Goal: Contribute content

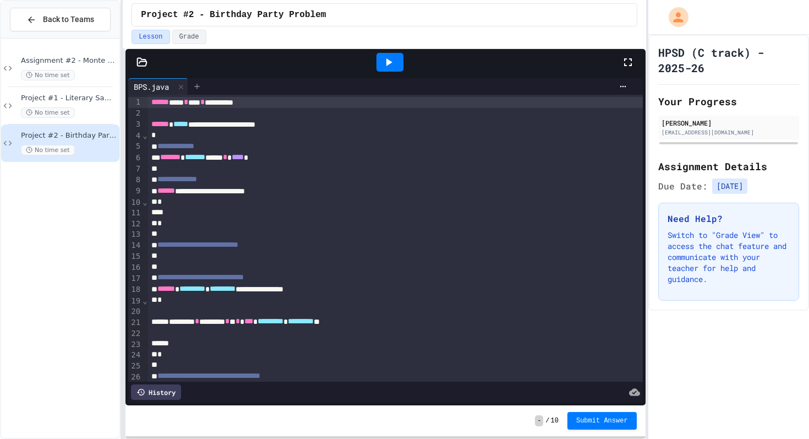
click at [196, 89] on icon at bounding box center [197, 86] width 9 height 9
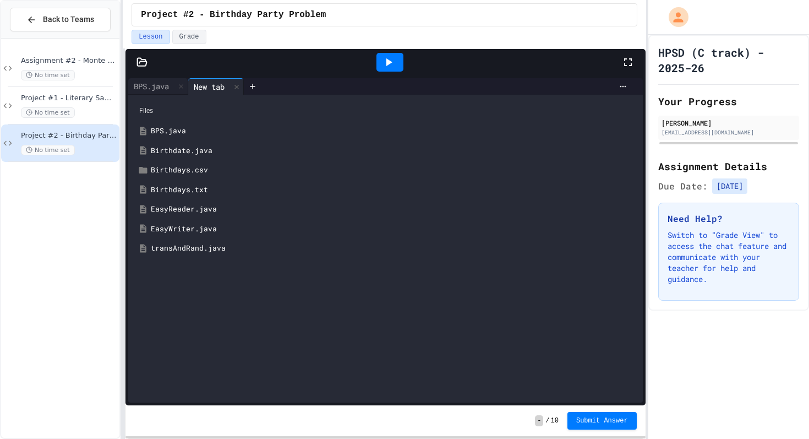
click at [184, 244] on div "transAndRand.java" at bounding box center [393, 248] width 485 height 11
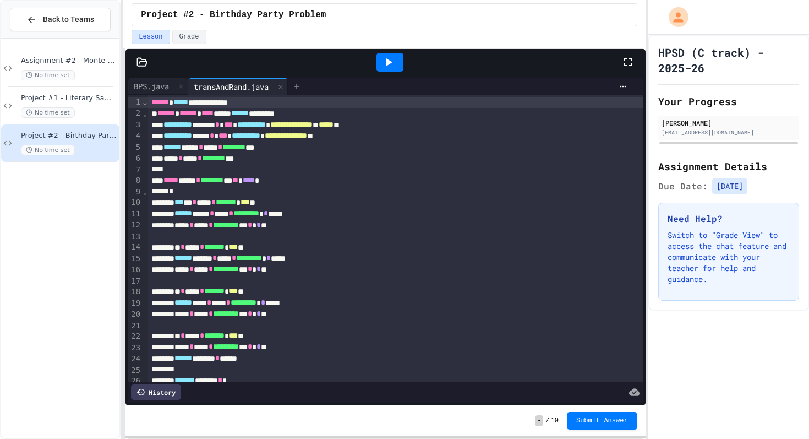
click at [300, 84] on icon at bounding box center [296, 86] width 9 height 9
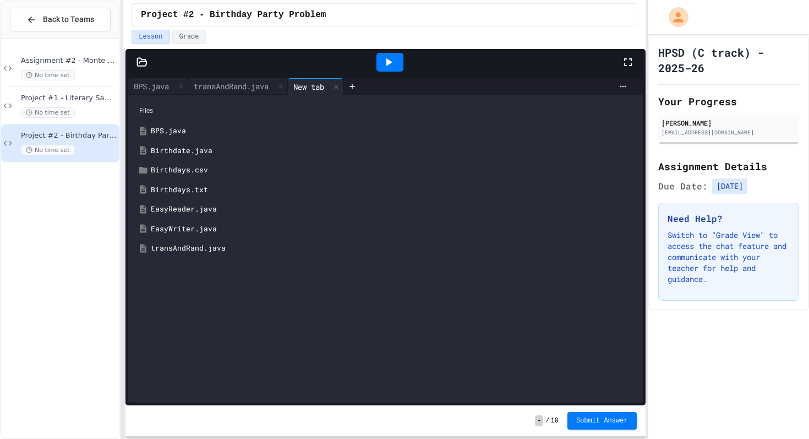
click at [173, 190] on div "Birthdays.txt" at bounding box center [393, 189] width 485 height 11
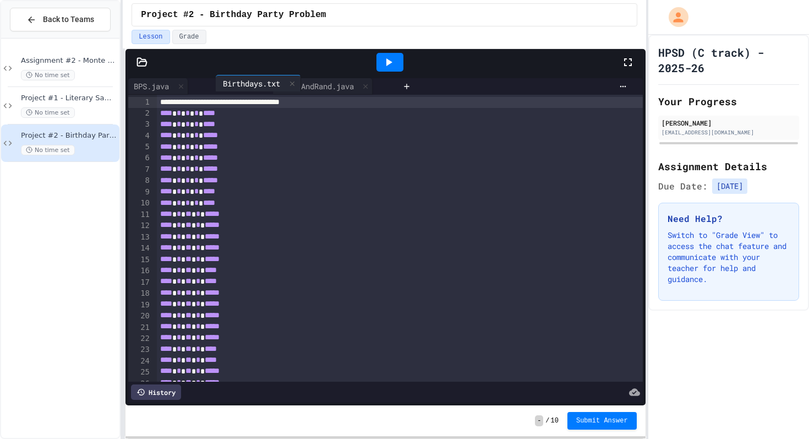
drag, startPoint x: 323, startPoint y: 84, endPoint x: 219, endPoint y: 84, distance: 103.5
click at [219, 84] on div "BPS.java transAndRand.java Birthdays.txt" at bounding box center [263, 86] width 270 height 17
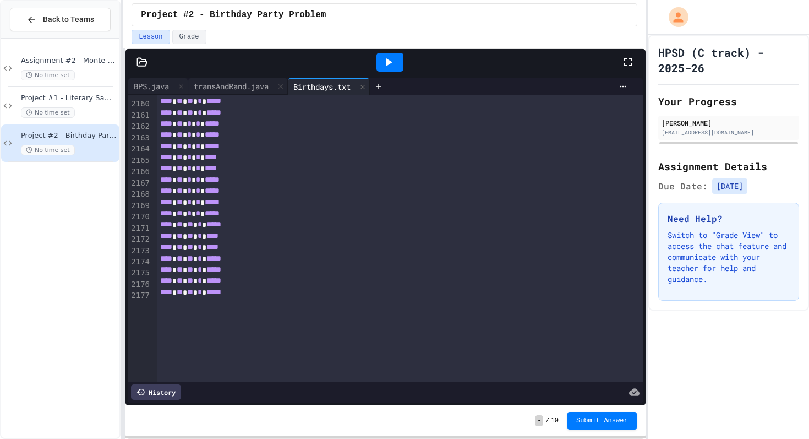
scroll to position [24201, 0]
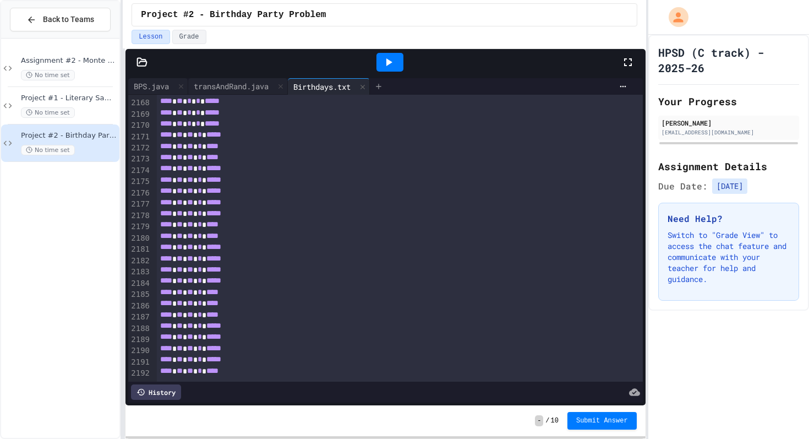
click at [383, 84] on icon at bounding box center [378, 86] width 9 height 9
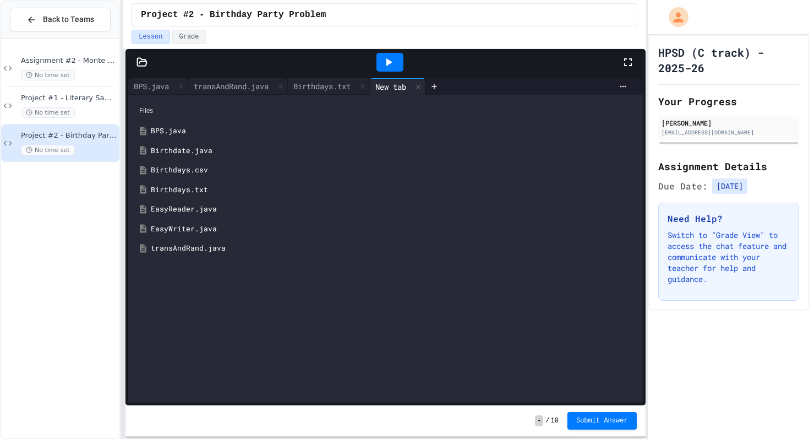
click at [167, 147] on div "Birthdate.java" at bounding box center [393, 150] width 485 height 11
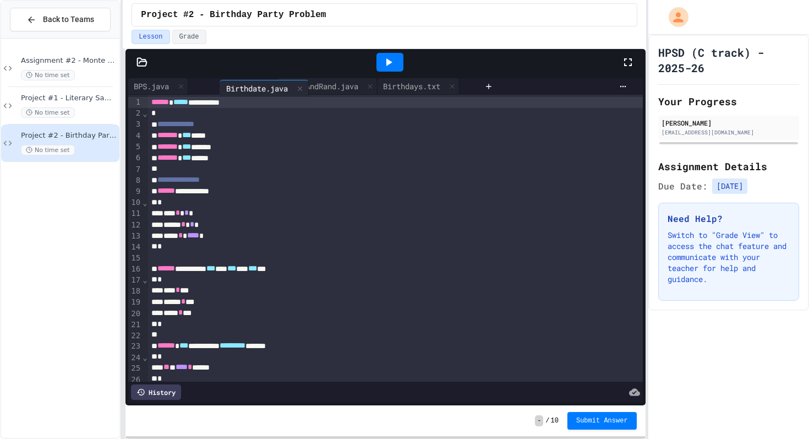
drag, startPoint x: 413, startPoint y: 81, endPoint x: 251, endPoint y: 83, distance: 161.8
click at [251, 83] on div "BPS.java transAndRand.java Birthdays.txt Birthdate.java" at bounding box center [304, 86] width 352 height 17
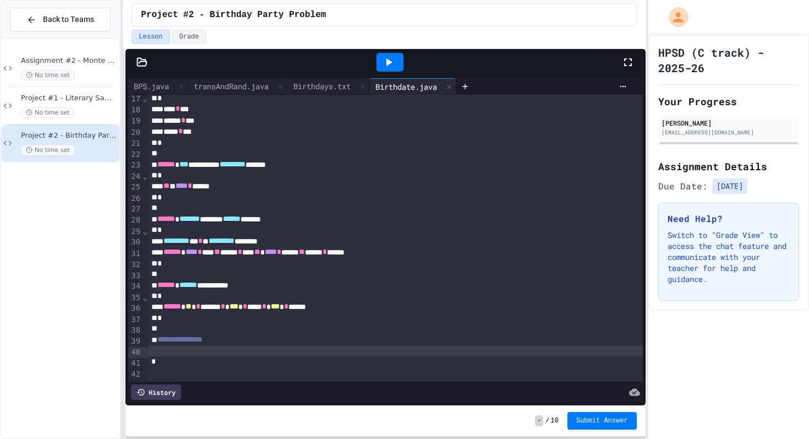
scroll to position [181, 0]
click at [165, 341] on span "**********" at bounding box center [179, 339] width 45 height 8
click at [154, 92] on div "BPS.java" at bounding box center [158, 86] width 60 height 17
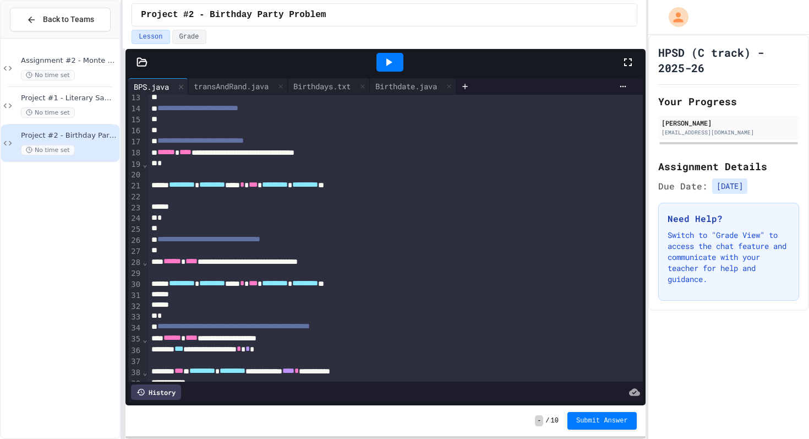
scroll to position [150, 0]
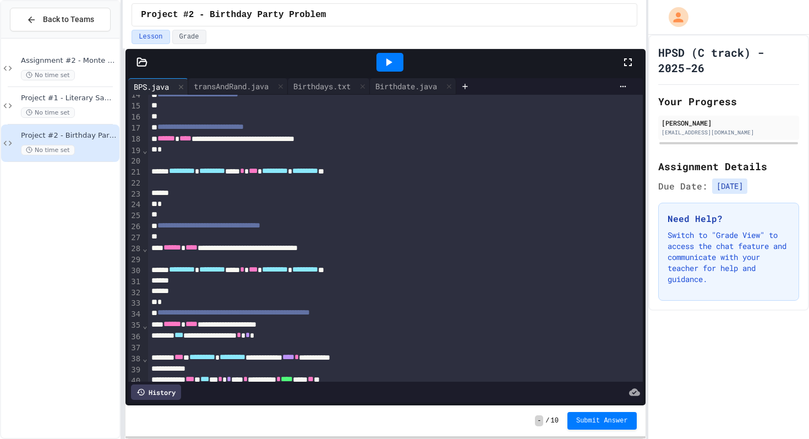
click at [225, 174] on span "*********" at bounding box center [212, 171] width 26 height 8
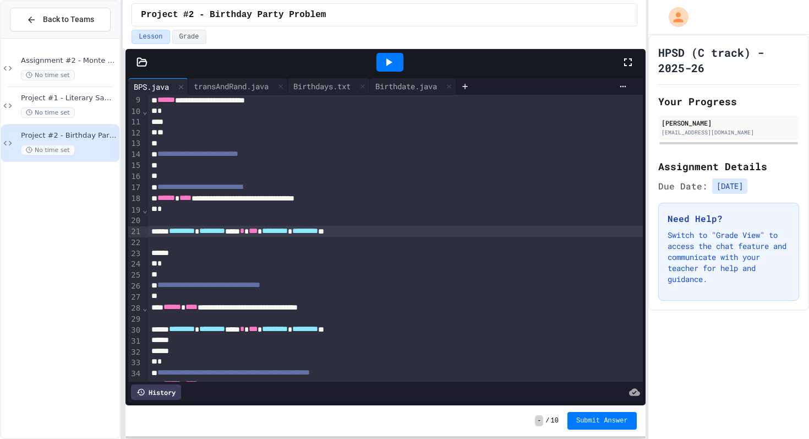
scroll to position [88, 0]
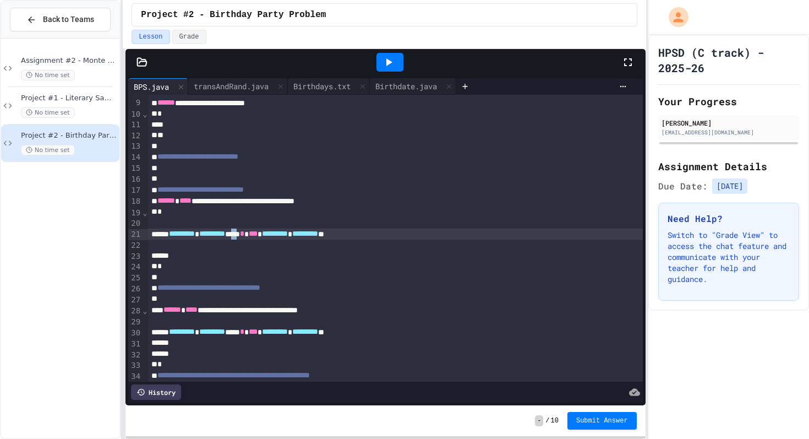
drag, startPoint x: 285, startPoint y: 235, endPoint x: 276, endPoint y: 235, distance: 8.8
click at [276, 235] on div "********* * ********* **** * *** ********* * ********* **" at bounding box center [395, 233] width 495 height 11
click at [166, 223] on div at bounding box center [395, 222] width 495 height 11
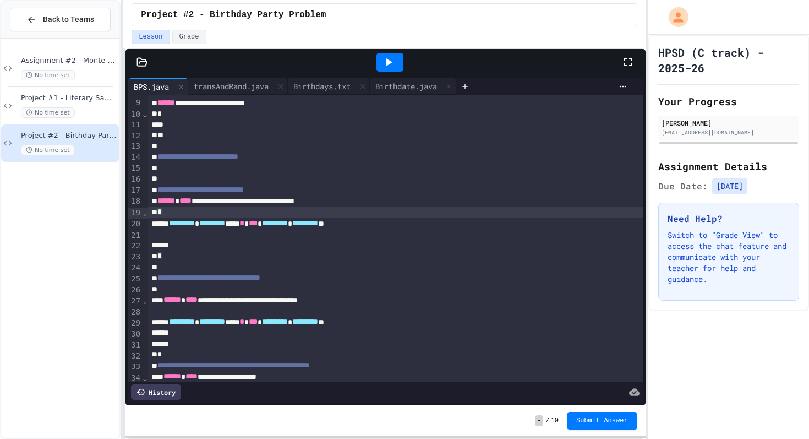
click at [421, 225] on div "********* * ********* **** * *** ********* * ********* **" at bounding box center [395, 223] width 495 height 11
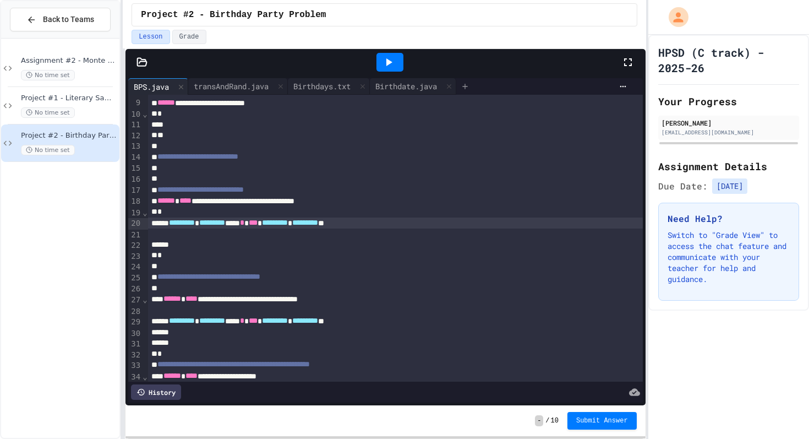
click at [469, 89] on icon at bounding box center [465, 86] width 9 height 9
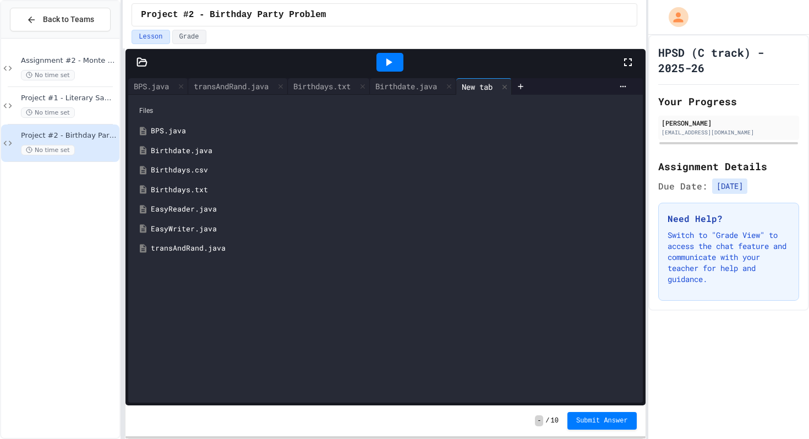
click at [181, 170] on div "Birthdays.csv" at bounding box center [393, 170] width 485 height 11
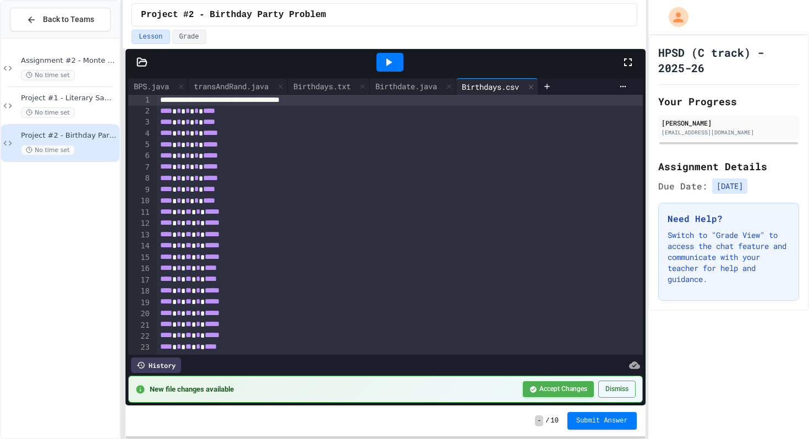
scroll to position [0, 0]
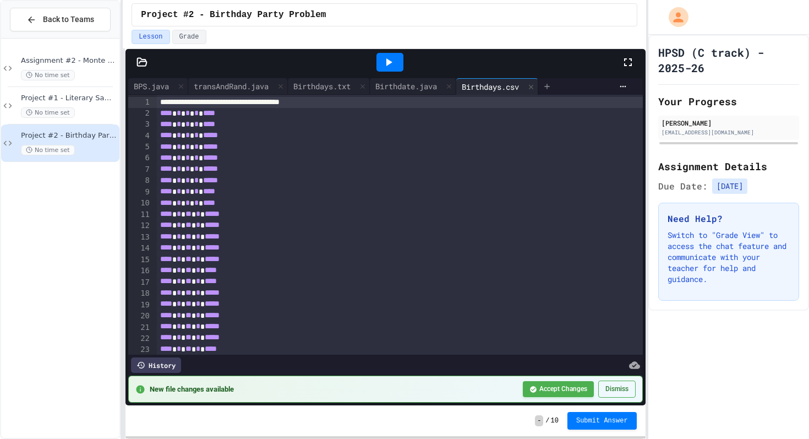
click at [551, 88] on icon at bounding box center [547, 86] width 9 height 9
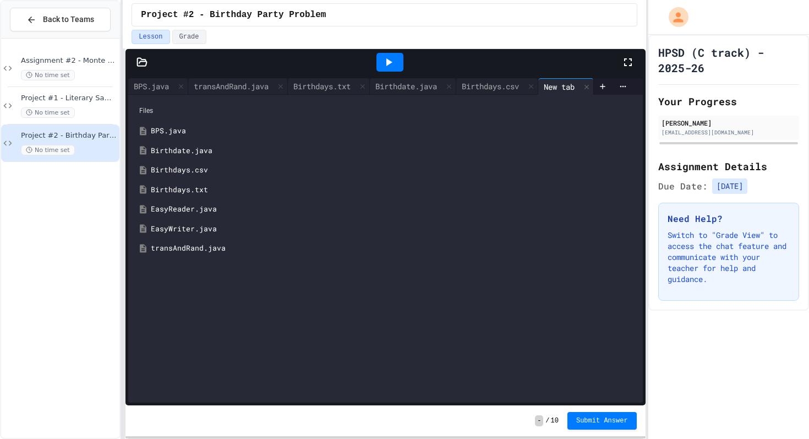
click at [178, 186] on div "Birthdays.txt" at bounding box center [393, 189] width 485 height 11
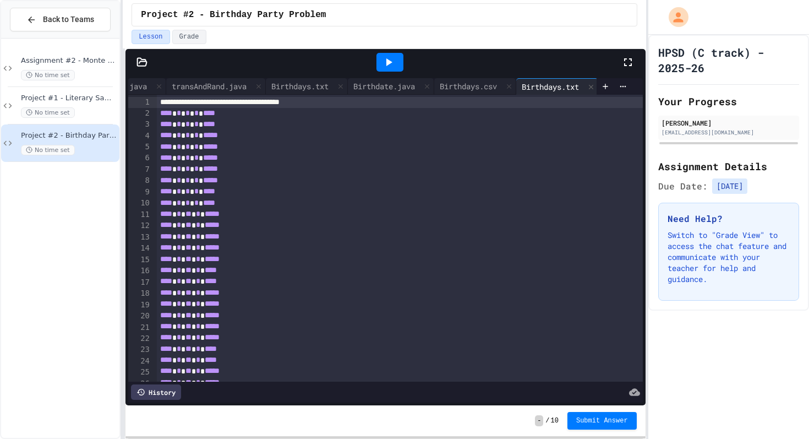
scroll to position [0, 41]
click at [588, 81] on div at bounding box center [588, 87] width 13 height 16
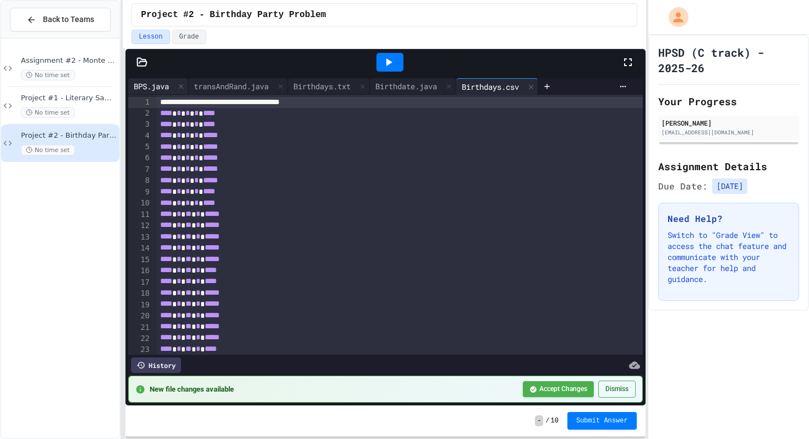
click at [146, 83] on div "BPS.java" at bounding box center [151, 86] width 46 height 12
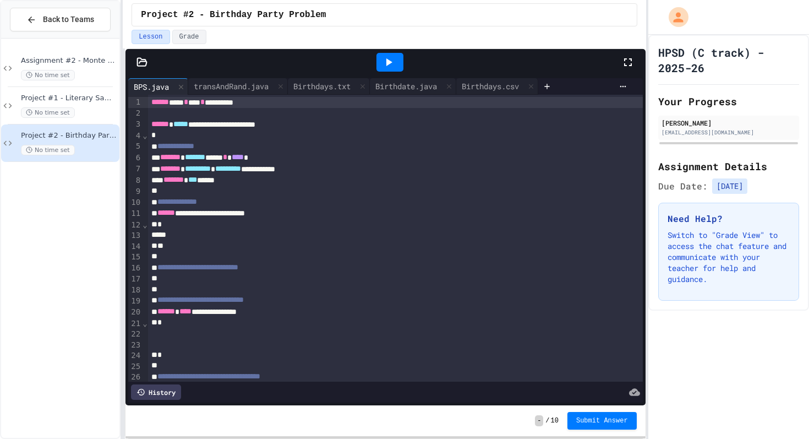
click at [214, 234] on div at bounding box center [395, 234] width 495 height 11
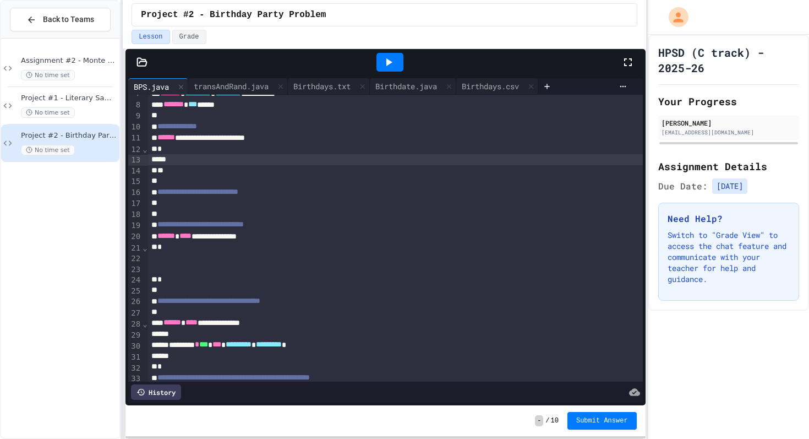
scroll to position [88, 0]
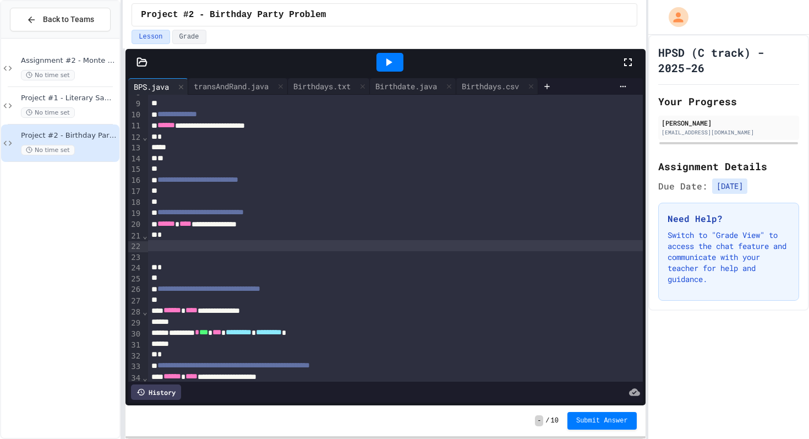
click at [231, 247] on div at bounding box center [395, 245] width 495 height 11
click at [249, 248] on div at bounding box center [395, 245] width 495 height 11
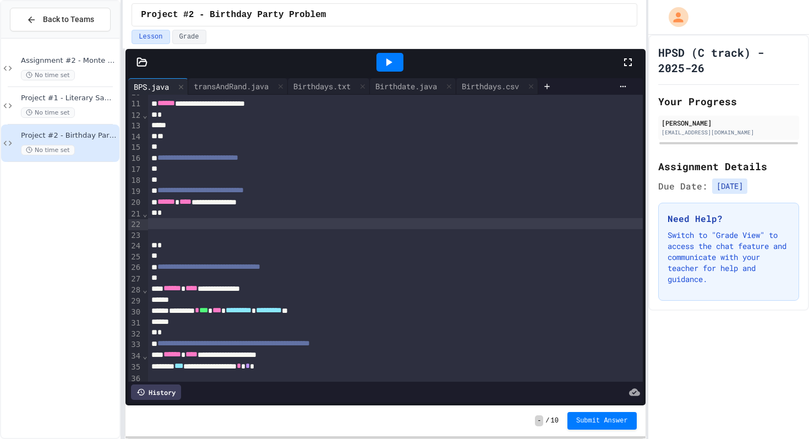
scroll to position [114, 0]
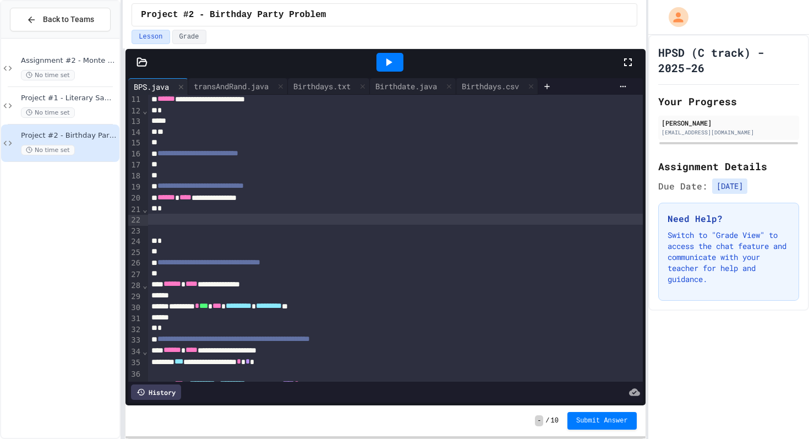
click at [251, 222] on div at bounding box center [395, 219] width 495 height 11
click at [313, 222] on span "*********" at bounding box center [300, 219] width 26 height 8
click at [410, 220] on div "********* * ********* **** * *** ********* * ********* **" at bounding box center [395, 219] width 495 height 11
click at [403, 223] on div "********* * ********* **** * *** ********* * ********* **" at bounding box center [395, 219] width 495 height 11
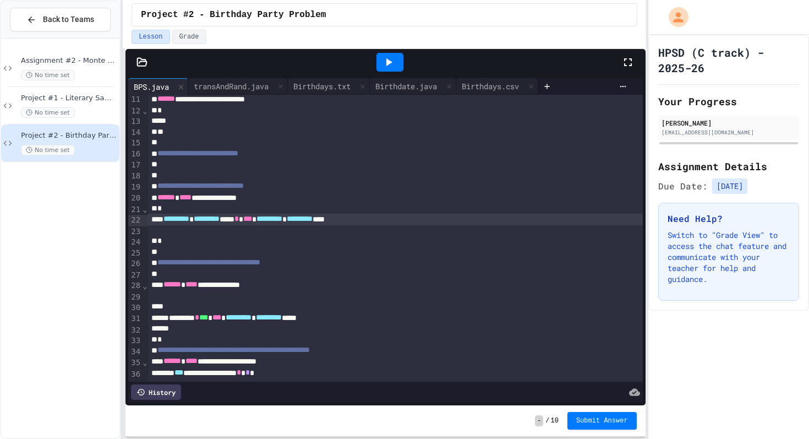
click at [427, 220] on div "********* * ********* **** * *** ********* * ********* ****" at bounding box center [395, 219] width 495 height 11
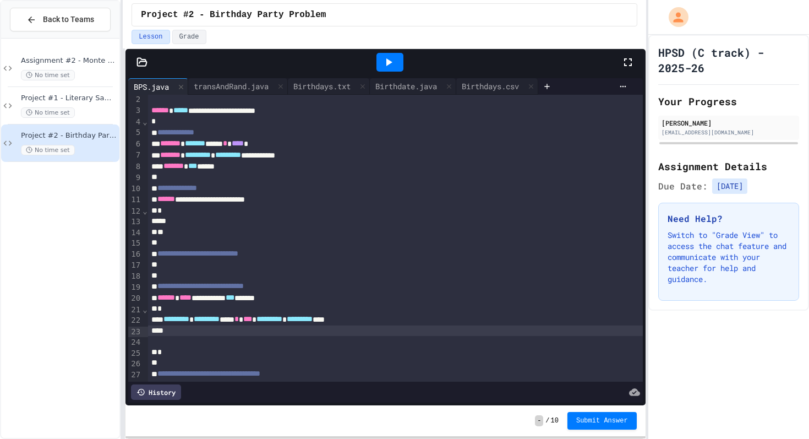
scroll to position [13, 0]
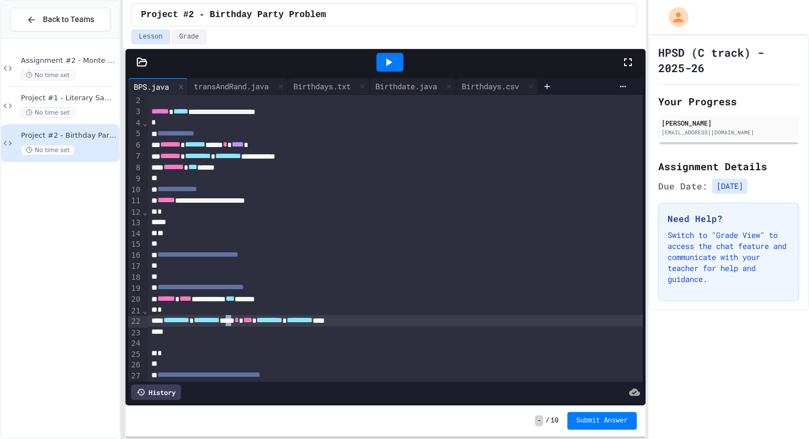
drag, startPoint x: 276, startPoint y: 324, endPoint x: 266, endPoint y: 324, distance: 10.5
click at [266, 324] on div "********* * ********* **** * *** ********* * ********* ****" at bounding box center [395, 320] width 495 height 11
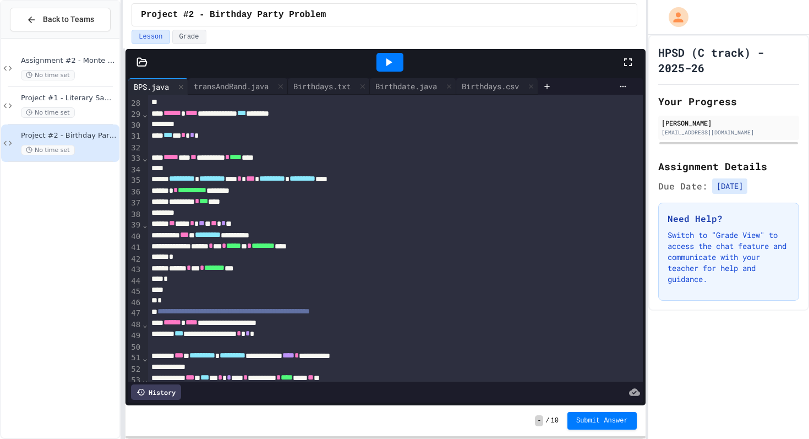
scroll to position [292, 0]
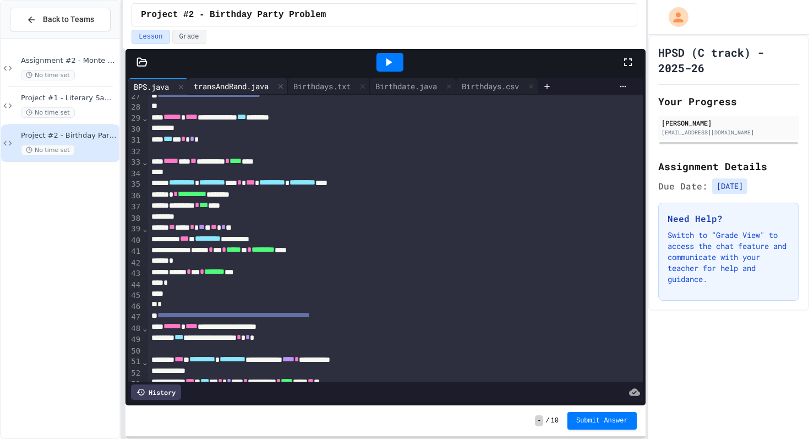
click at [248, 86] on div "transAndRand.java" at bounding box center [231, 86] width 86 height 12
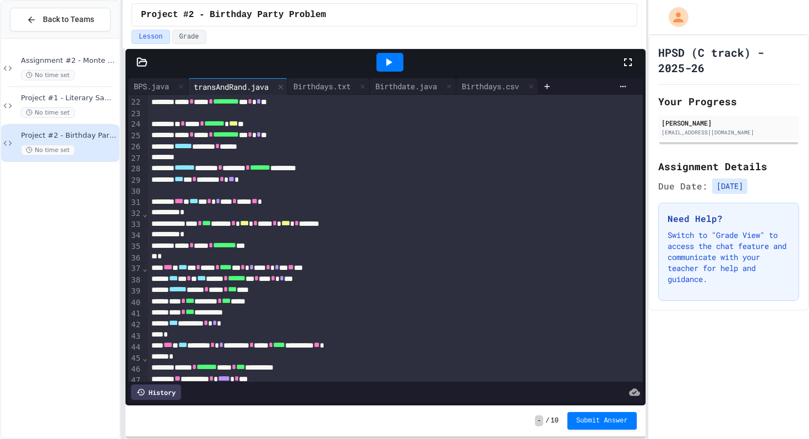
scroll to position [285, 0]
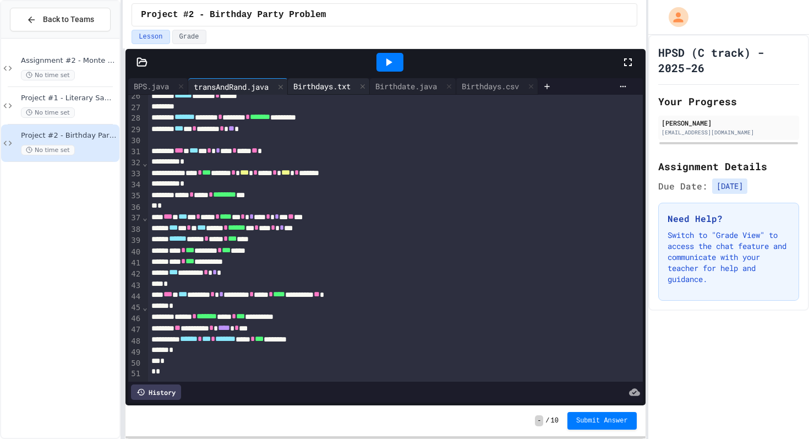
click at [330, 85] on div "Birthdays.txt" at bounding box center [322, 86] width 68 height 12
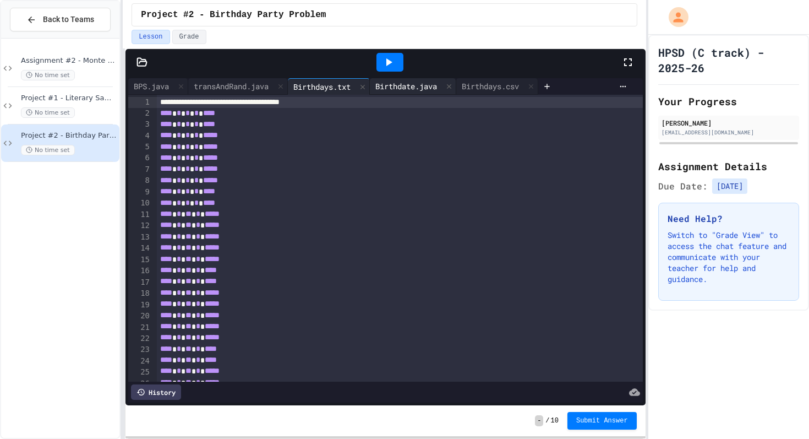
click at [420, 83] on div "Birthdate.java" at bounding box center [406, 86] width 73 height 12
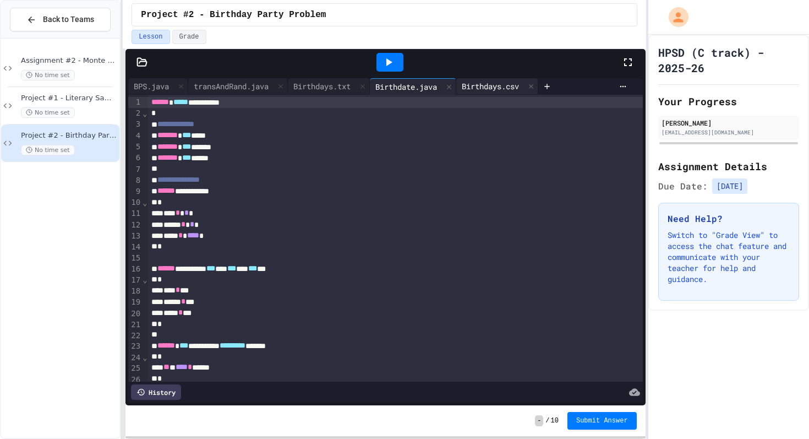
click at [499, 92] on div "Birthdays.csv" at bounding box center [497, 86] width 82 height 17
